Goal: Complete application form: Complete application form

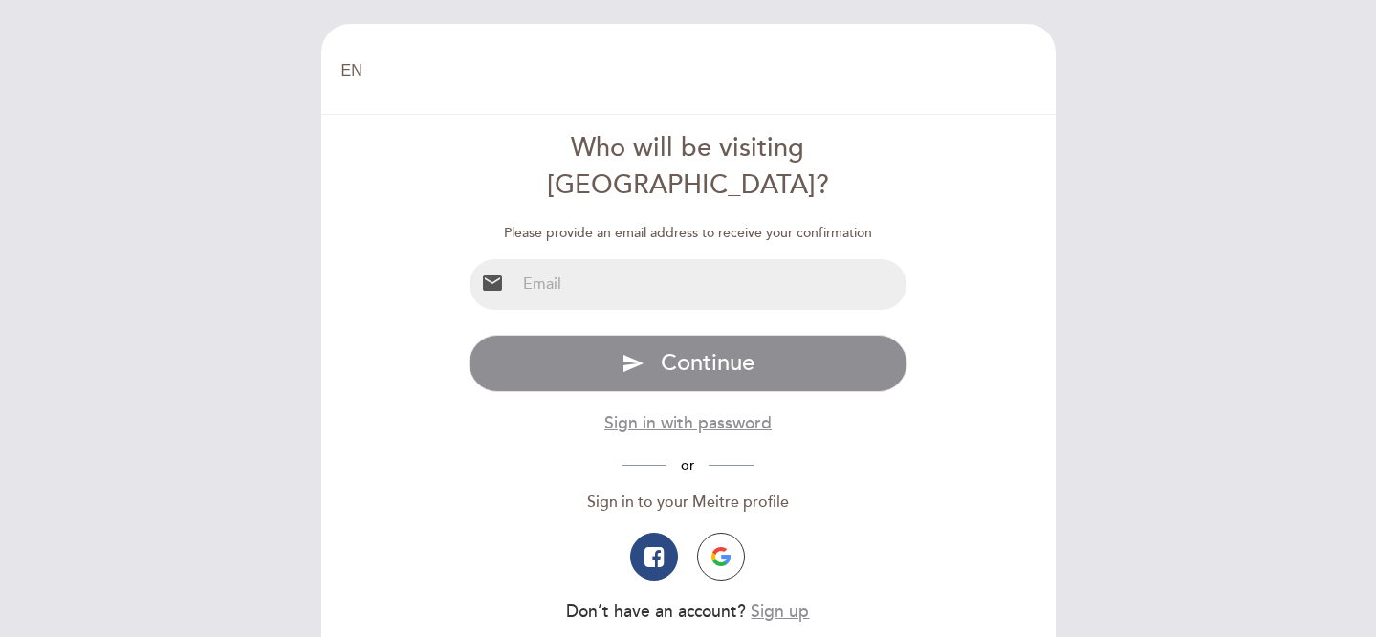
click at [646, 259] on input "email" at bounding box center [711, 284] width 391 height 51
type input "[EMAIL_ADDRESS][DOMAIN_NAME]"
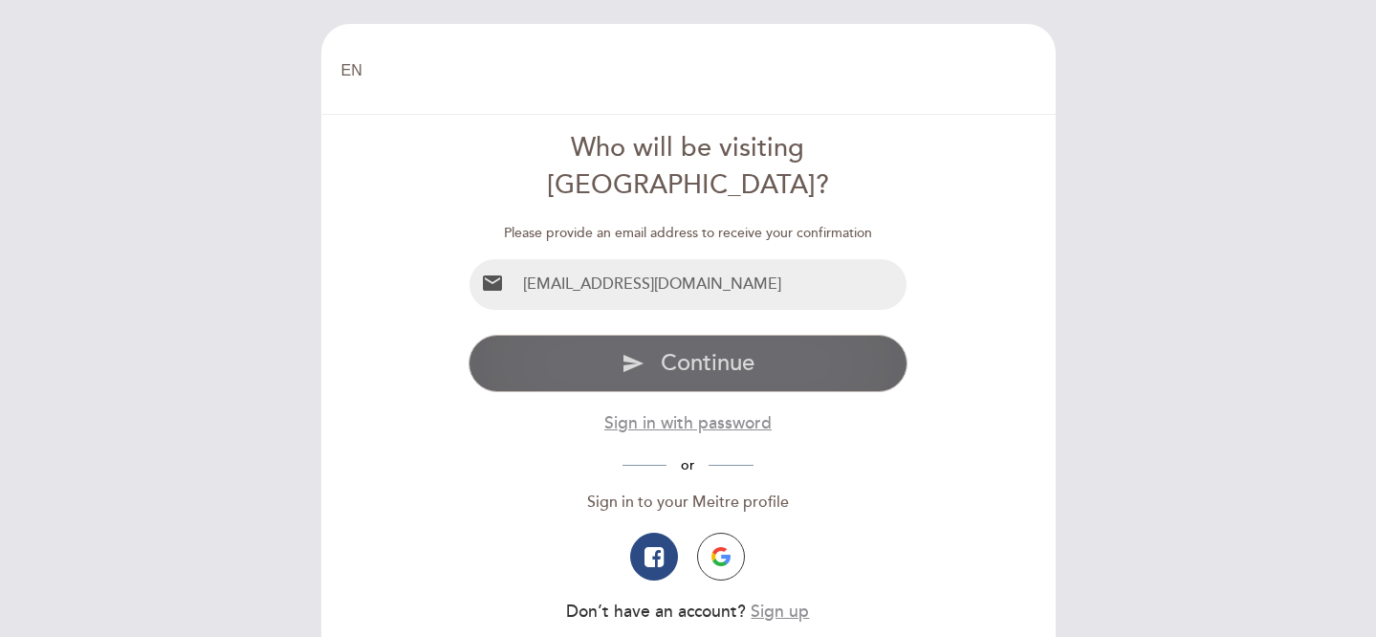
click at [697, 349] on span "Continue" at bounding box center [708, 363] width 94 height 28
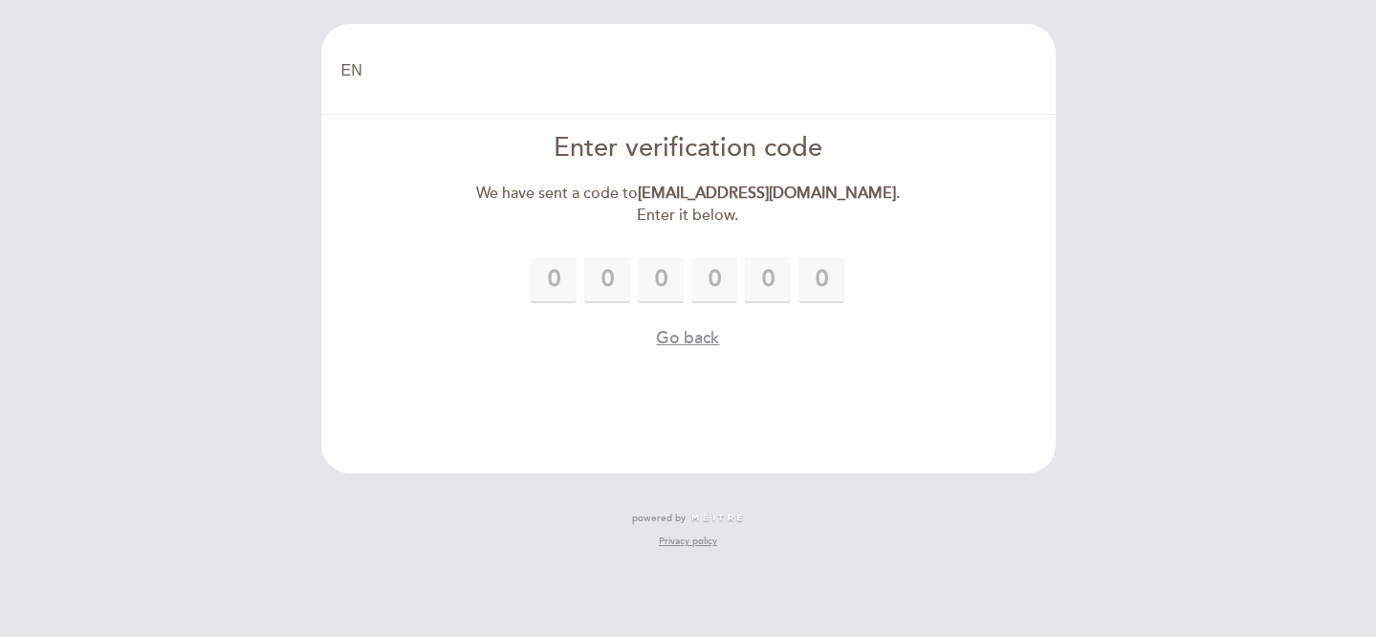
type input "4"
type input "3"
type input "2"
type input "4"
type input "5"
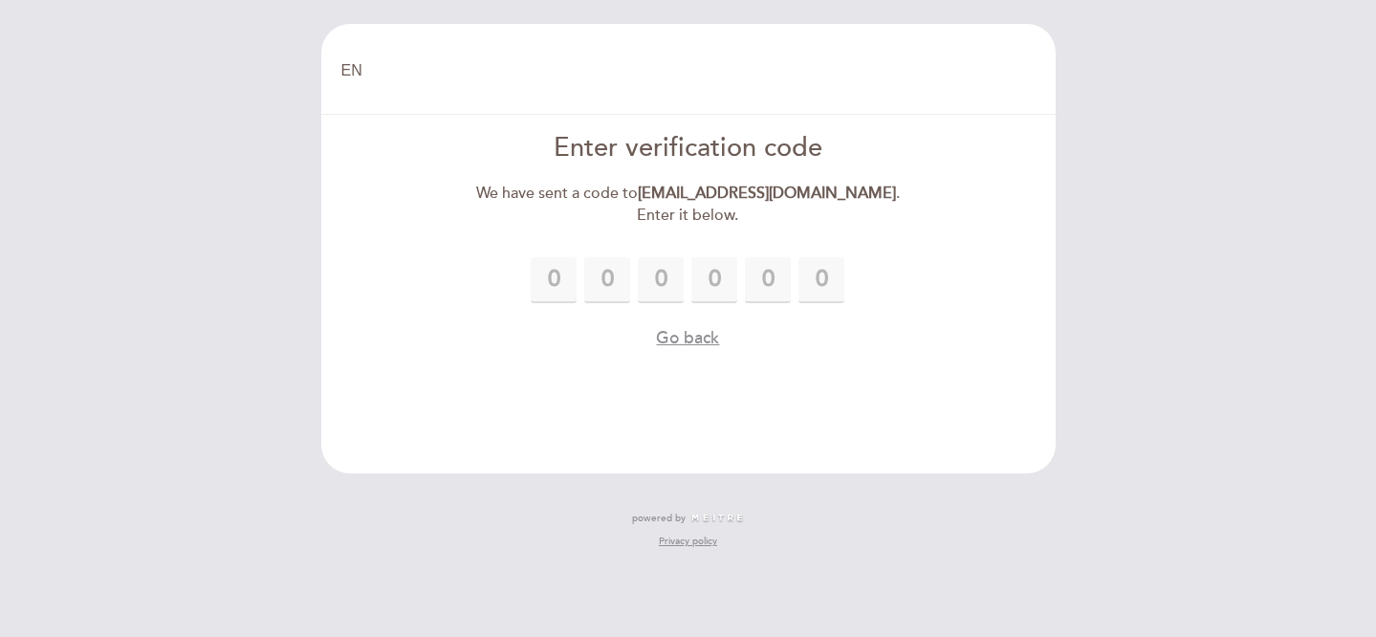
type input "8"
click at [704, 352] on header "EN ES PT Welcome Welcome, Change user Book a table Enter verification code We h…" at bounding box center [688, 249] width 735 height 450
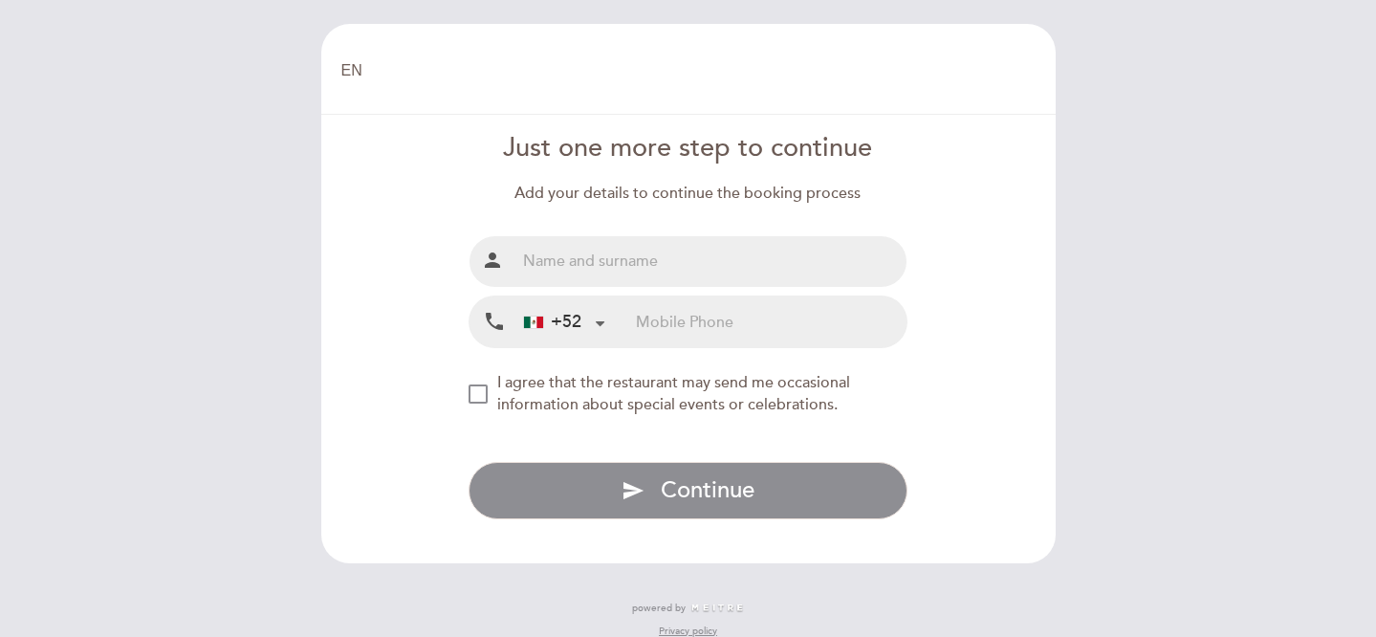
click at [600, 328] on div at bounding box center [600, 322] width 12 height 12
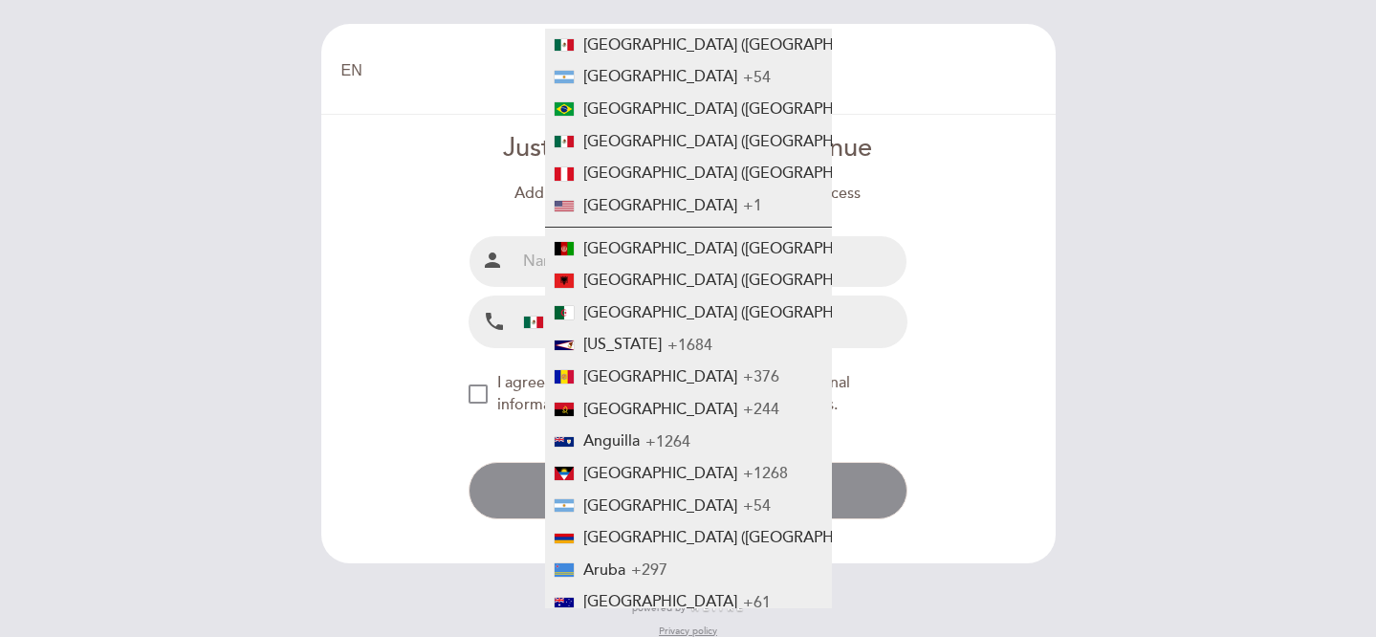
click at [432, 350] on form "Just one more step to continue Add your details to continue the booking process…" at bounding box center [689, 324] width 708 height 389
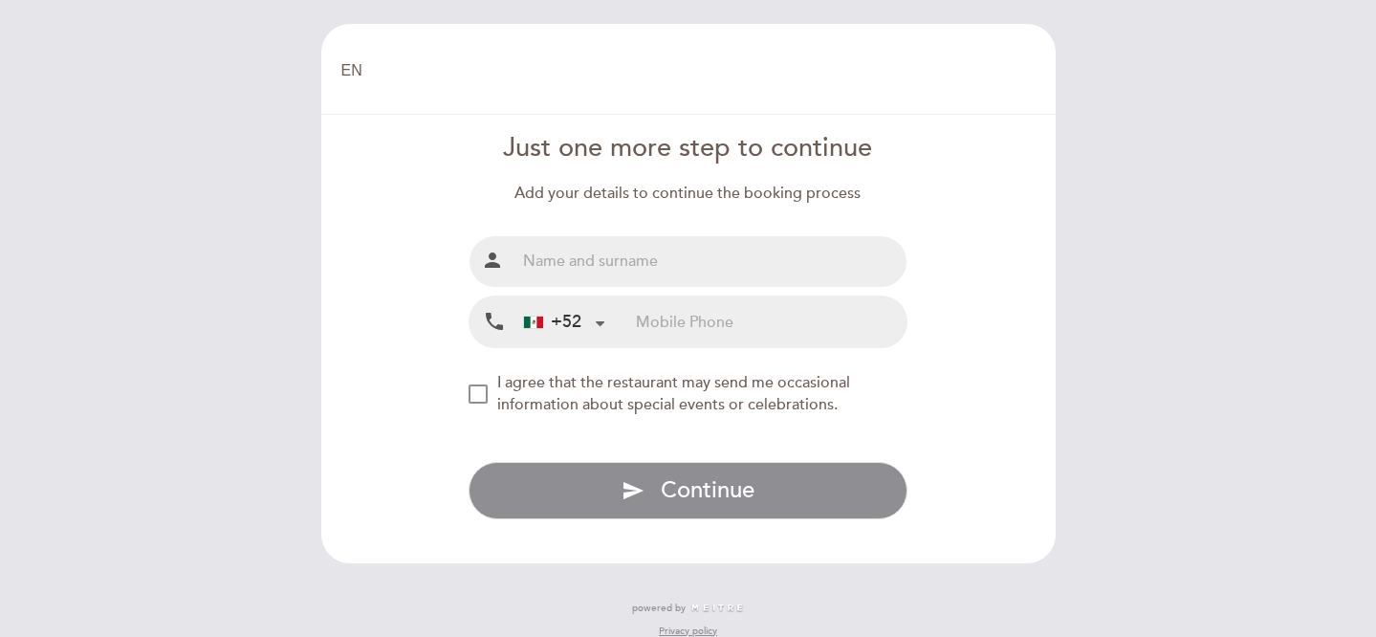
click at [730, 258] on input "text" at bounding box center [711, 261] width 391 height 51
type input "[PERSON_NAME]"
click at [752, 320] on input "tel" at bounding box center [771, 322] width 271 height 51
type input "5554976486"
click at [481, 393] on div "NEW_MODAL_AGREE_RESTAURANT_SEND_OCCASIONAL_INFO" at bounding box center [478, 394] width 19 height 19
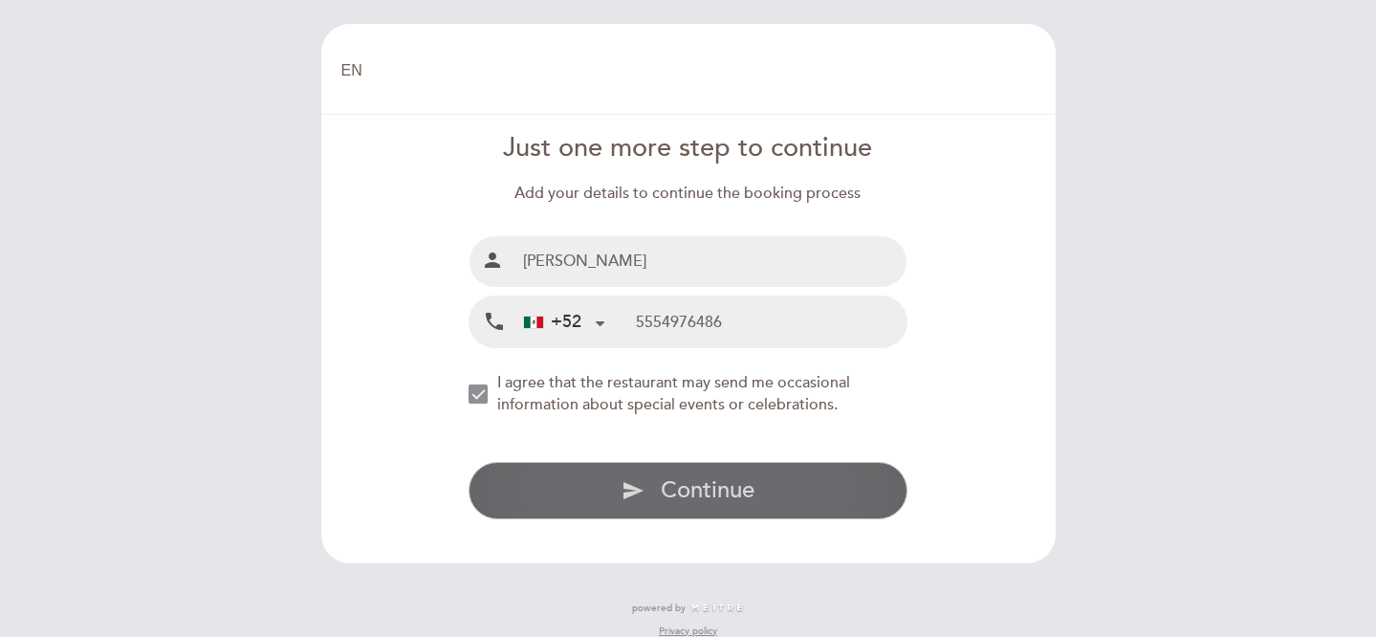
click at [693, 488] on span "Continue" at bounding box center [708, 490] width 94 height 28
